Goal: Task Accomplishment & Management: Complete application form

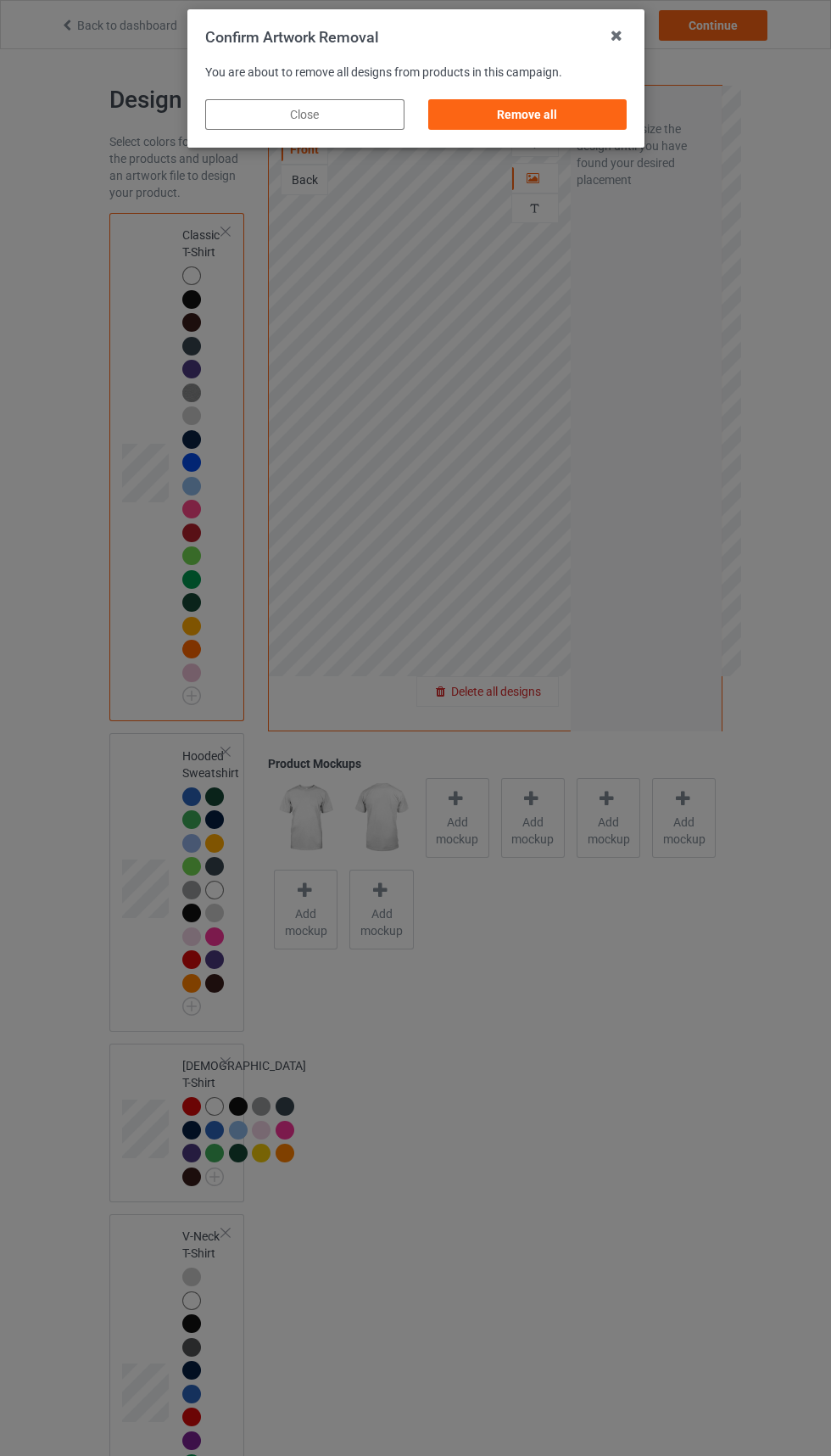
click at [529, 115] on div "Remove all" at bounding box center [527, 115] width 200 height 31
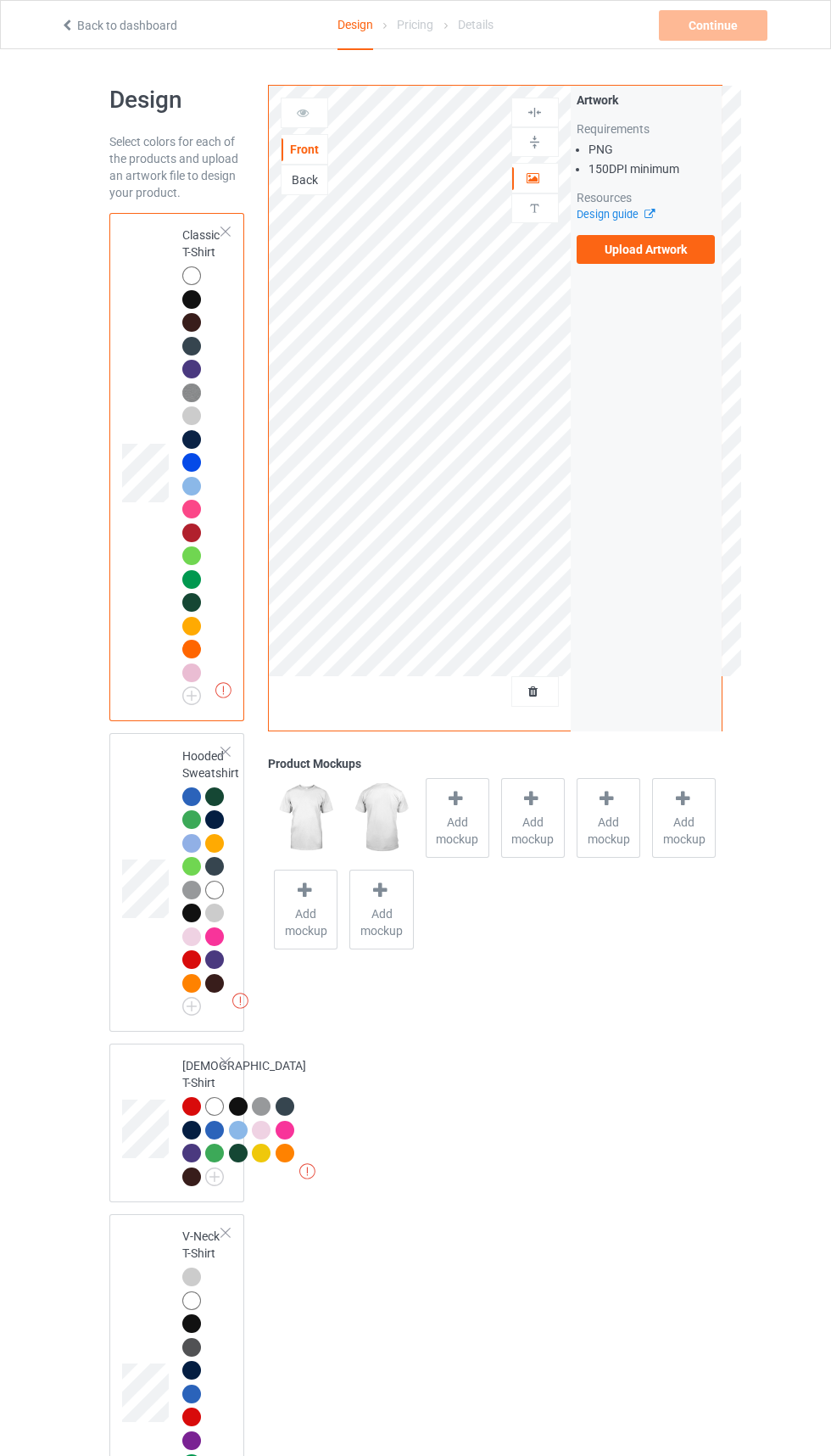
click at [632, 257] on label "Upload Artwork" at bounding box center [646, 249] width 139 height 29
click at [0, 0] on input "Upload Artwork" at bounding box center [0, 0] width 0 height 0
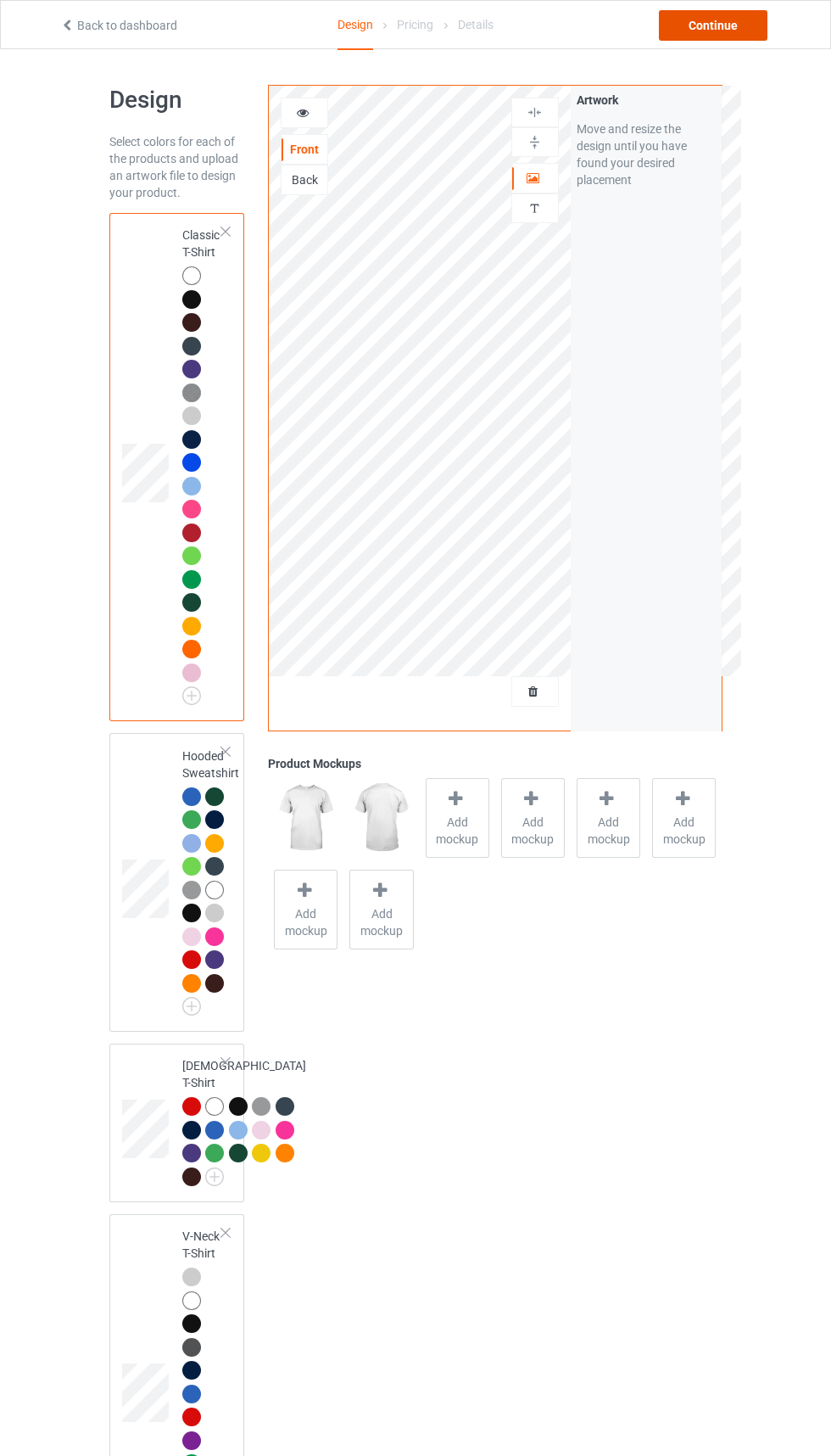
click at [725, 29] on div "Continue" at bounding box center [713, 26] width 109 height 31
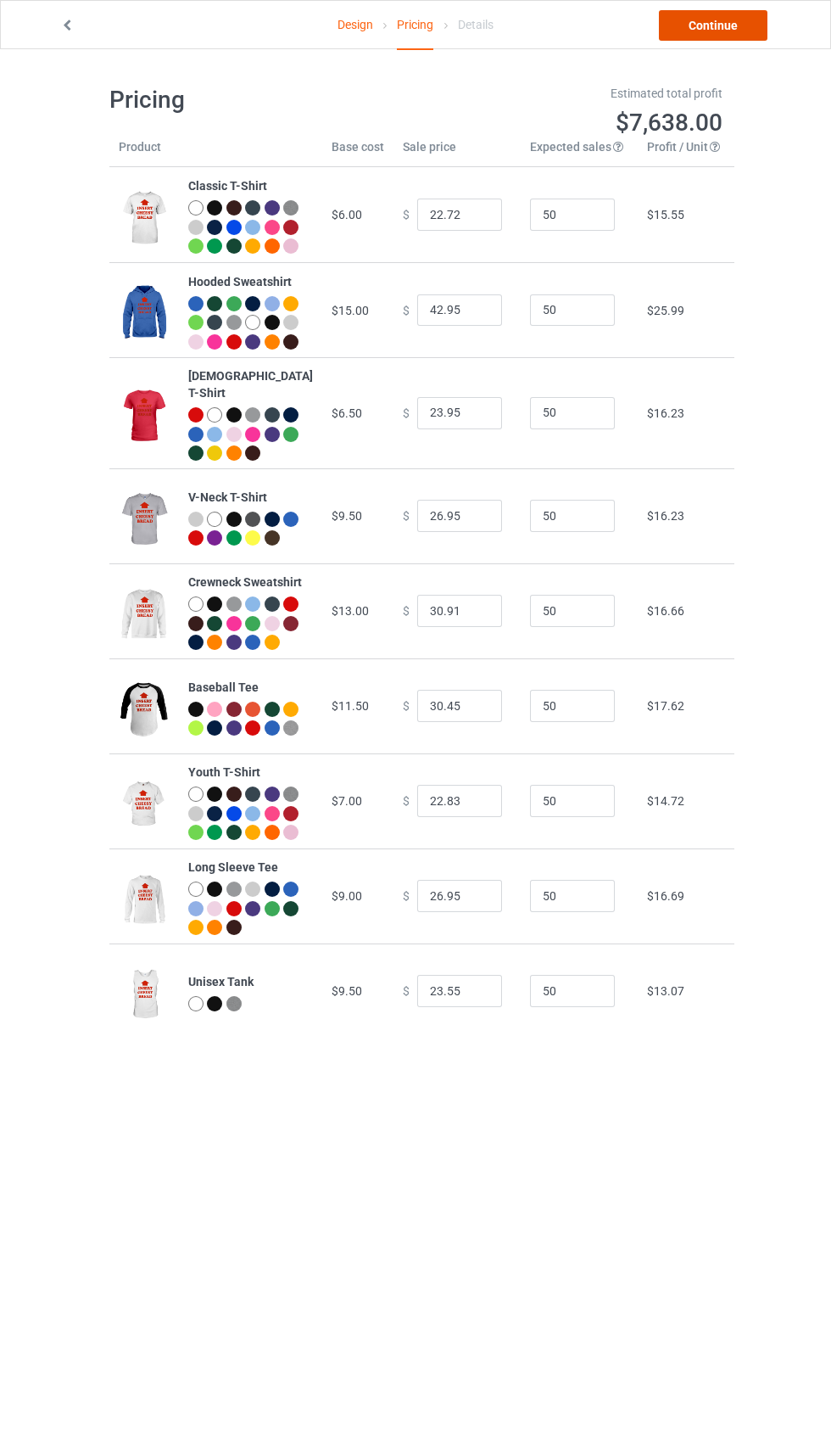
click at [729, 34] on link "Continue" at bounding box center [713, 26] width 109 height 31
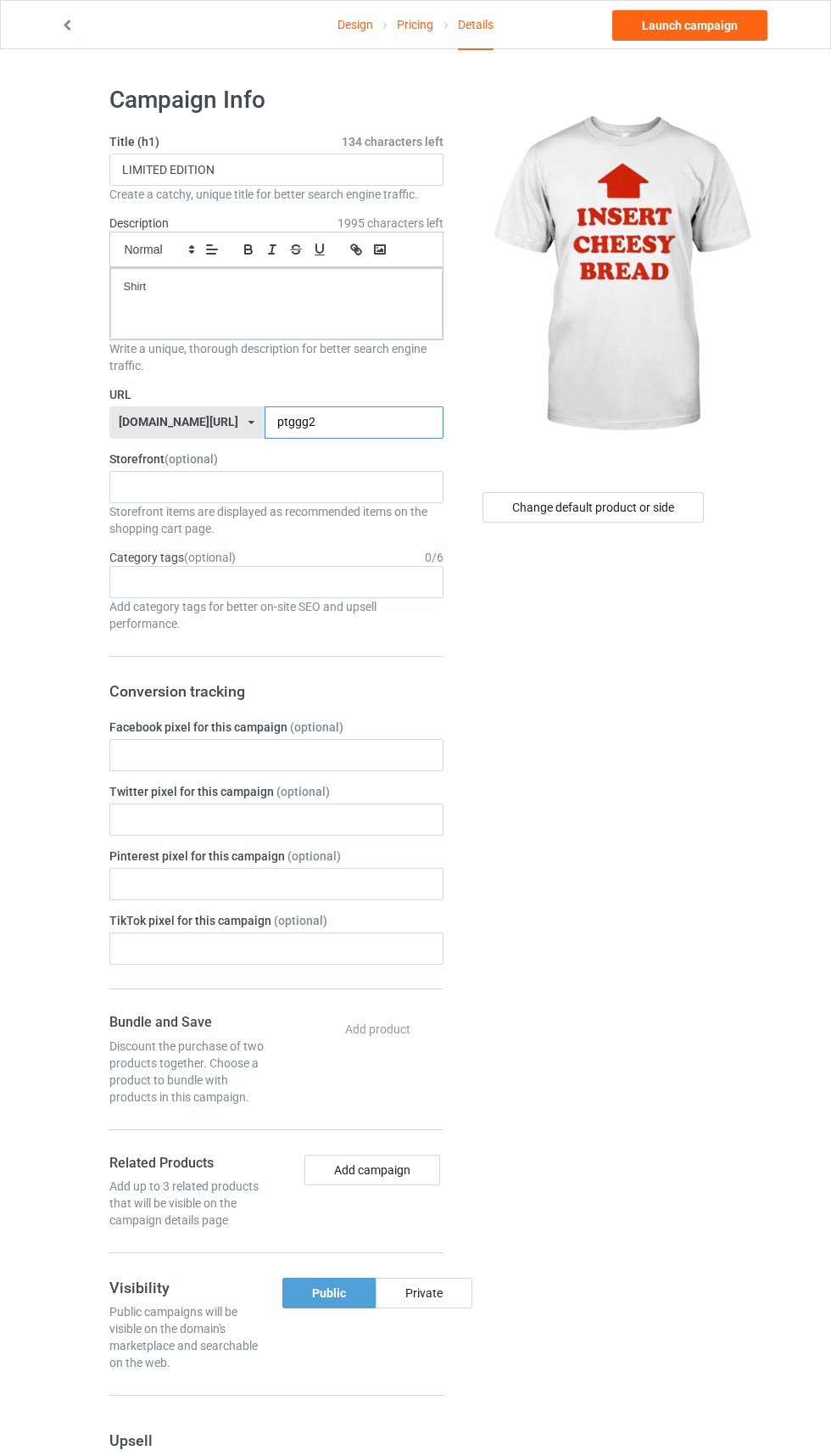
click at [368, 425] on input "ptggg2" at bounding box center [354, 422] width 179 height 33
click at [371, 422] on input "ptggg2" at bounding box center [354, 422] width 179 height 33
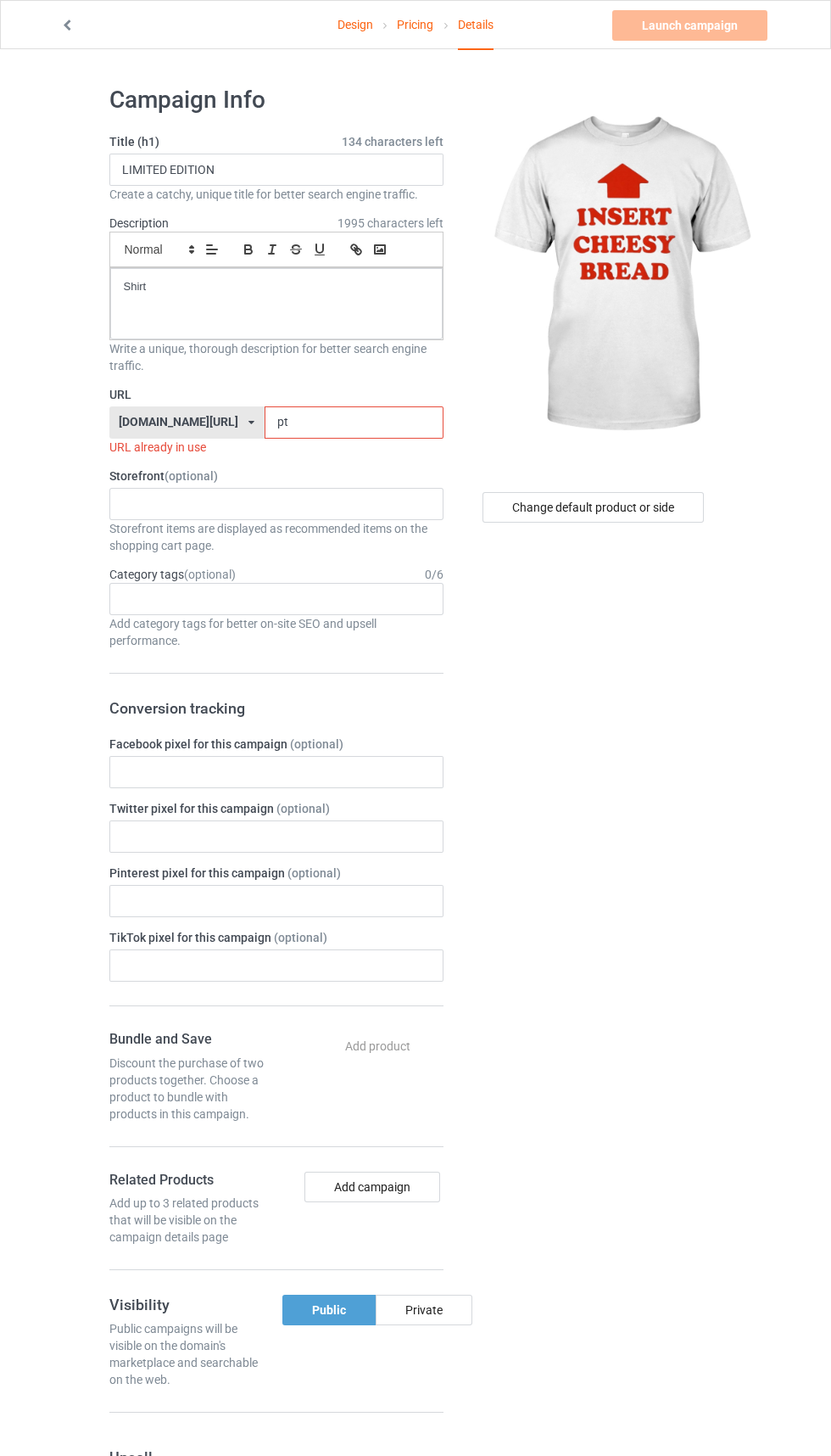
type input "p"
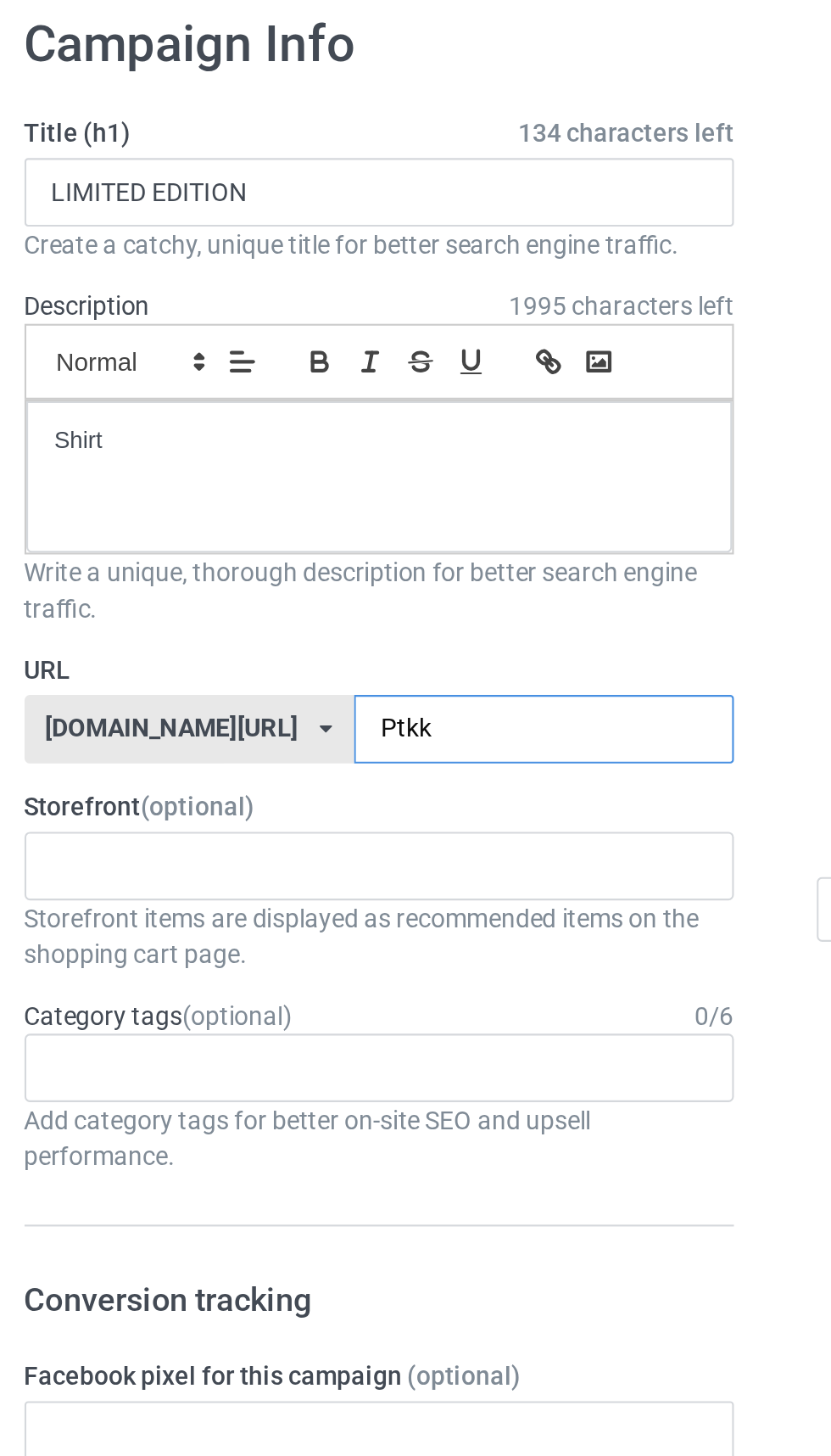
type input "Ptkkg"
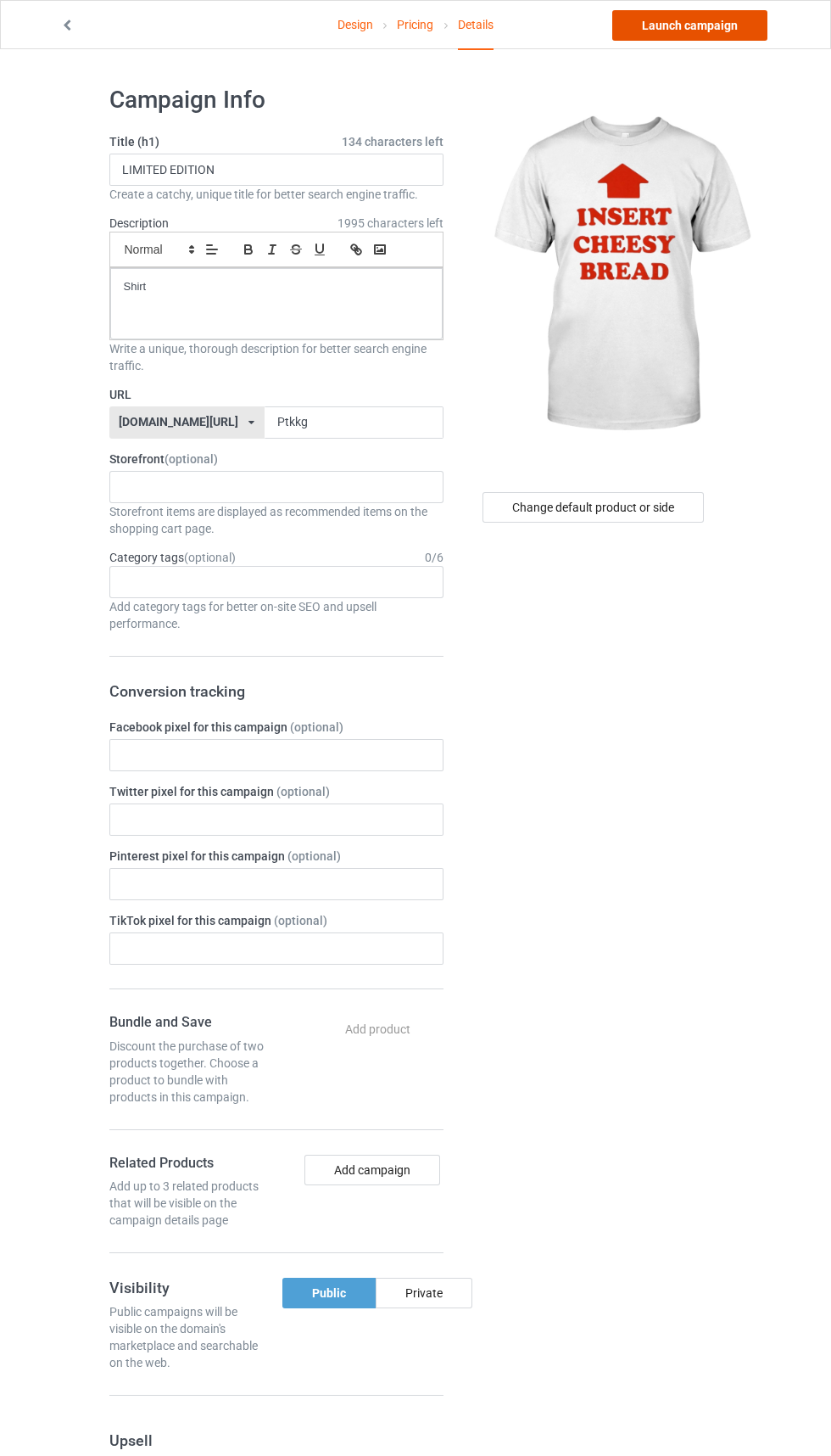
click at [708, 39] on link "Launch campaign" at bounding box center [690, 26] width 155 height 31
